Goal: Task Accomplishment & Management: Manage account settings

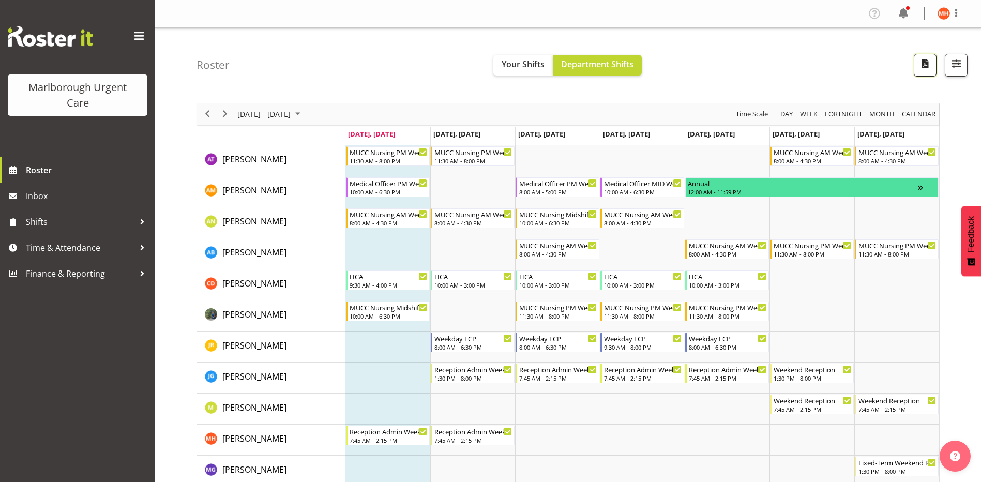
click at [925, 64] on span "button" at bounding box center [924, 63] width 13 height 13
click at [959, 63] on span "button" at bounding box center [955, 63] width 13 height 13
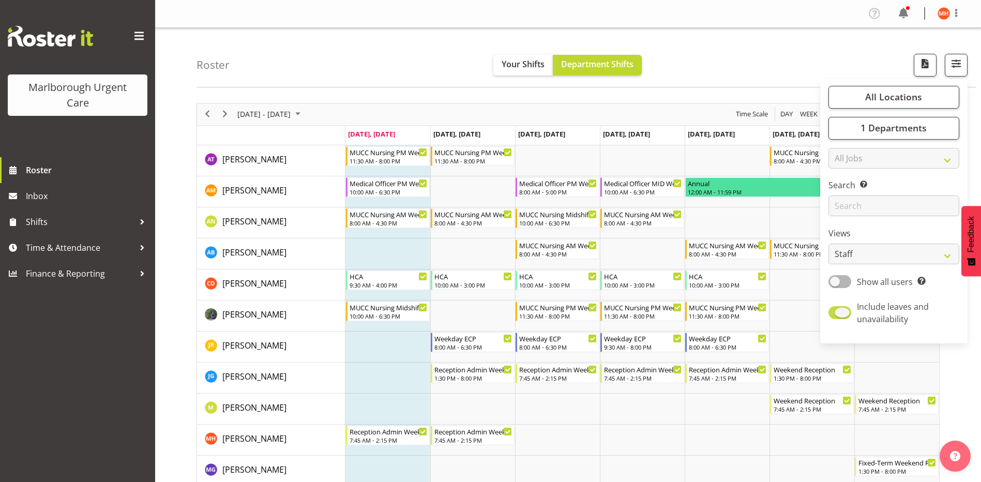
click at [843, 313] on span at bounding box center [839, 312] width 23 height 13
click at [835, 313] on input "Include leaves and unavailability" at bounding box center [831, 312] width 7 height 7
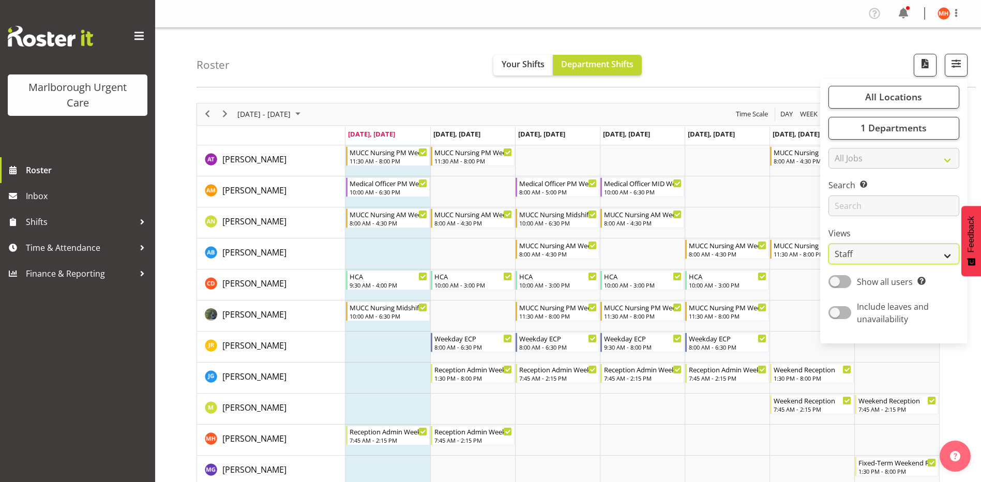
click at [888, 256] on select "Staff Role Shift - Horizontal Shift - Vertical Staff - Location" at bounding box center [893, 254] width 131 height 21
click at [890, 228] on label "Views" at bounding box center [893, 233] width 131 height 12
click at [833, 311] on span at bounding box center [839, 312] width 23 height 13
click at [833, 311] on input "Include leaves and unavailability" at bounding box center [831, 312] width 7 height 7
checkbox input "true"
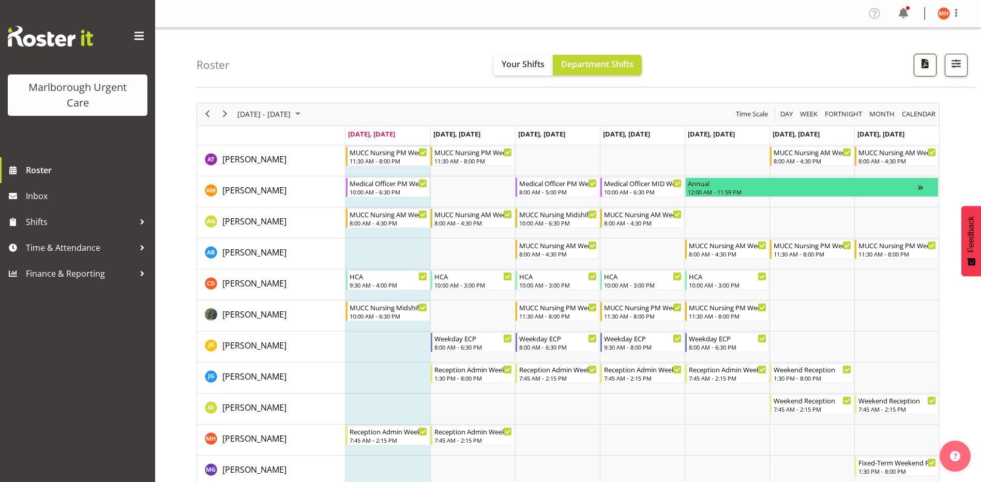
click at [926, 63] on span "button" at bounding box center [924, 63] width 13 height 13
